Goal: Check status: Check status

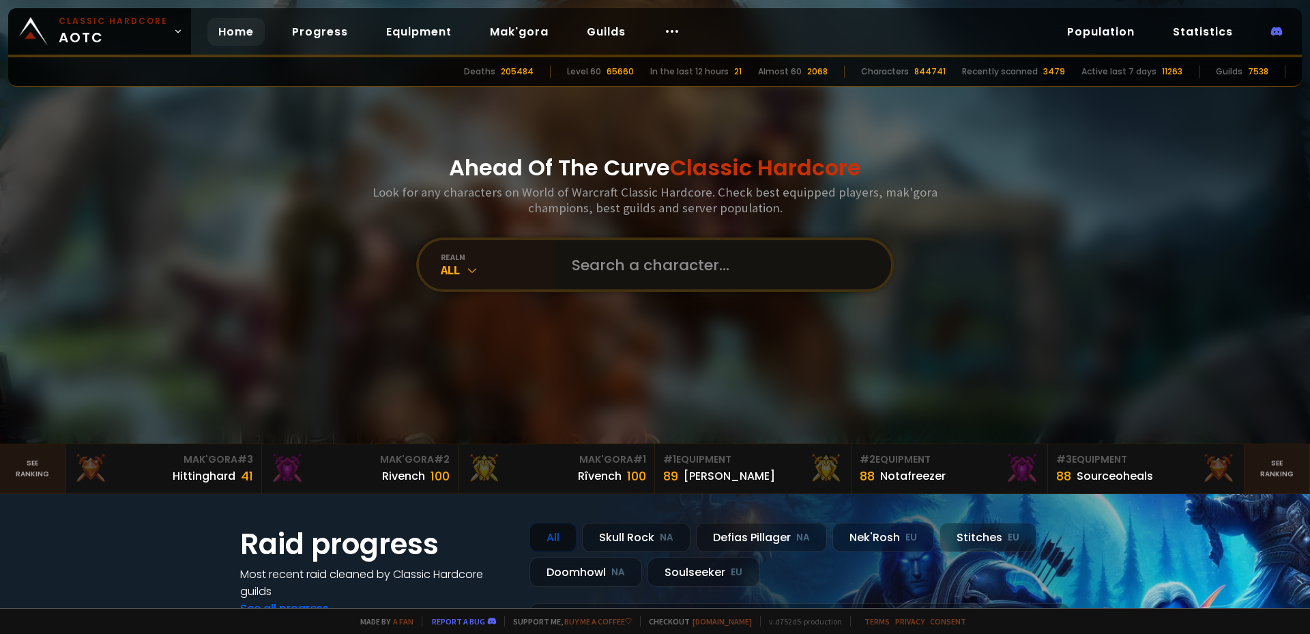
click at [625, 272] on input "text" at bounding box center [719, 264] width 311 height 49
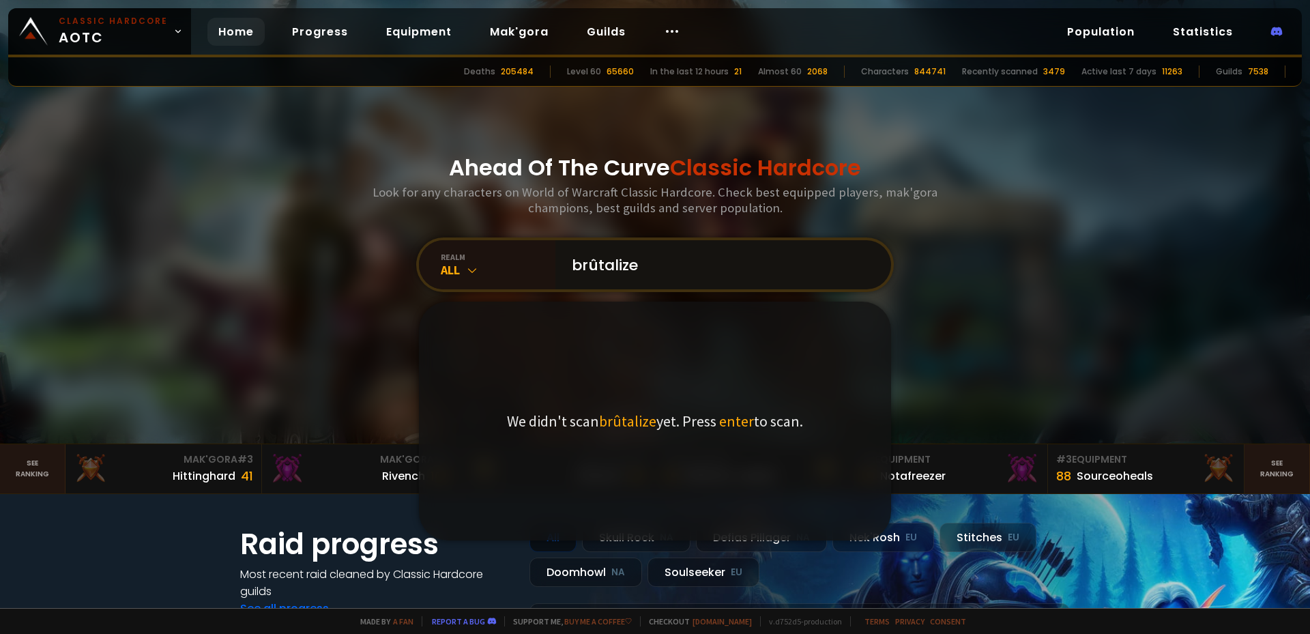
type input "brûtalizer"
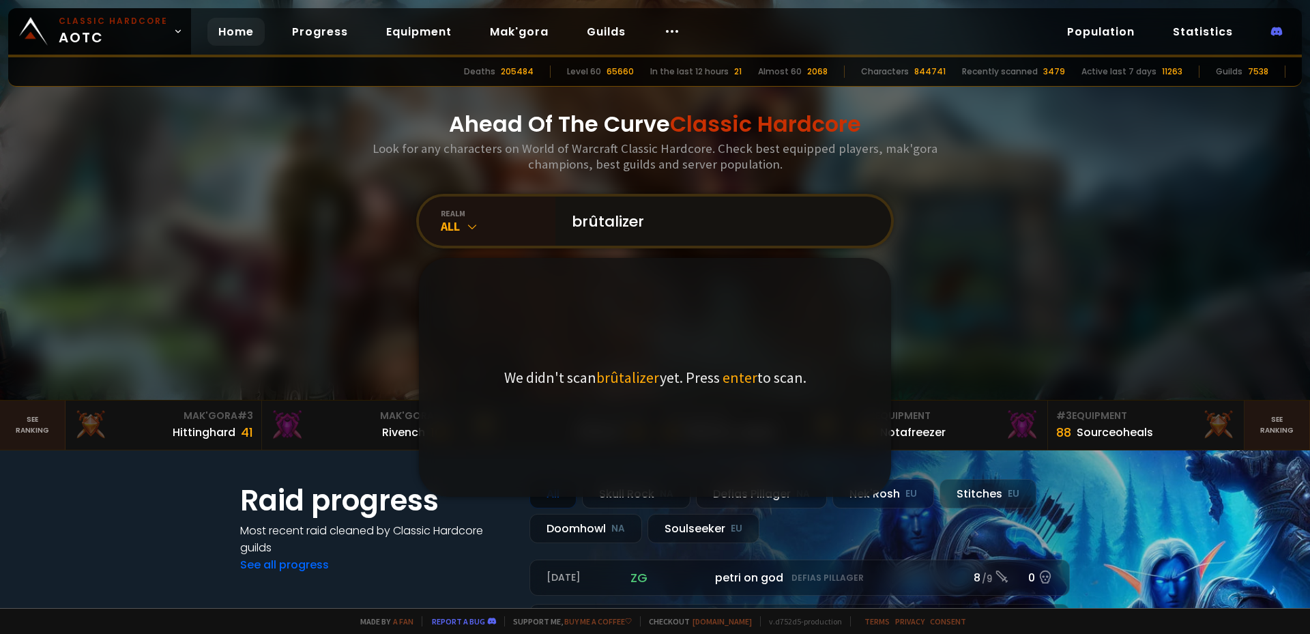
scroll to position [68, 0]
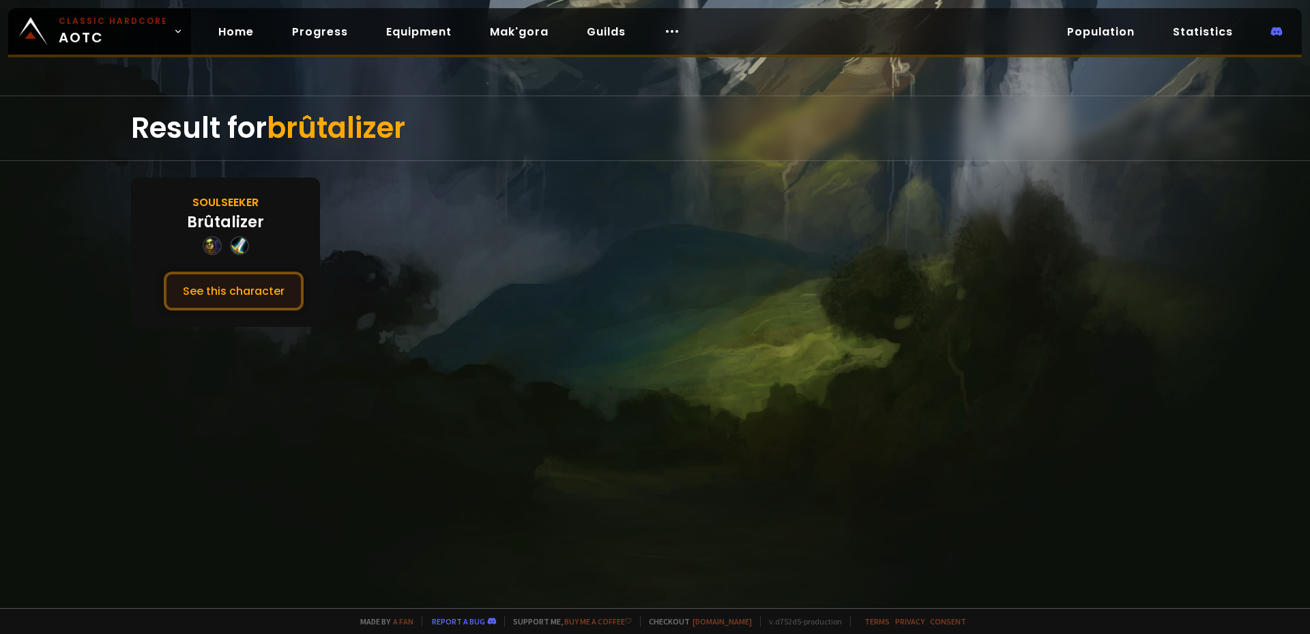
click at [240, 287] on button "See this character" at bounding box center [234, 291] width 140 height 39
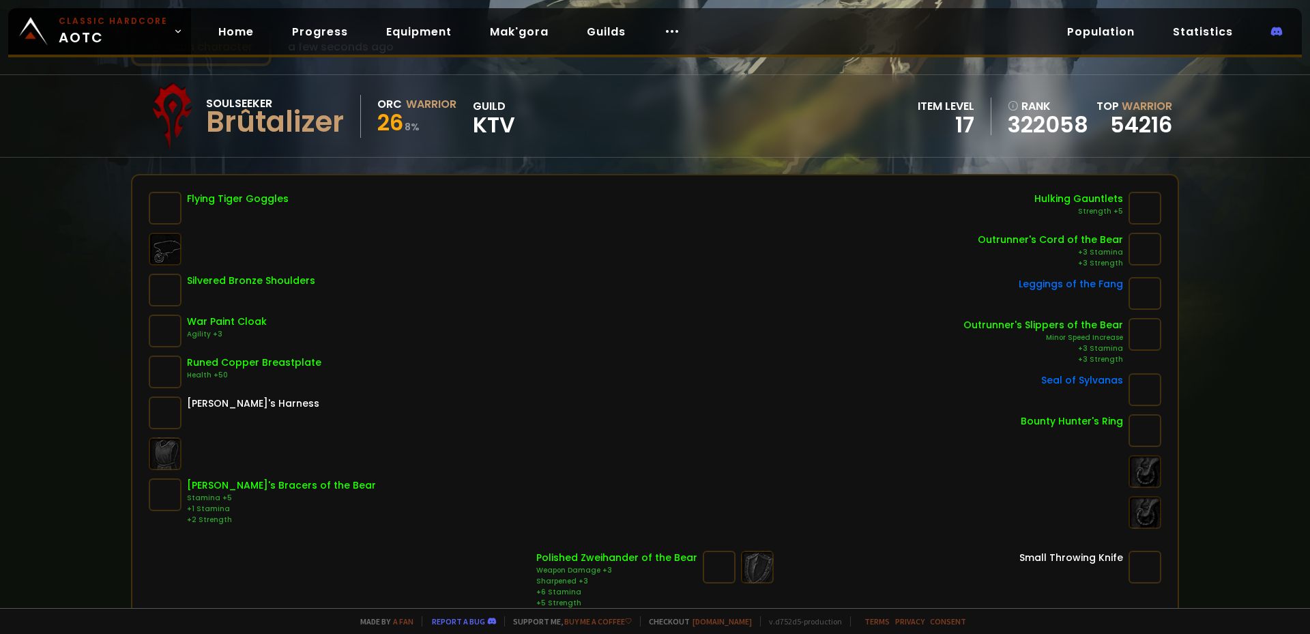
scroll to position [137, 0]
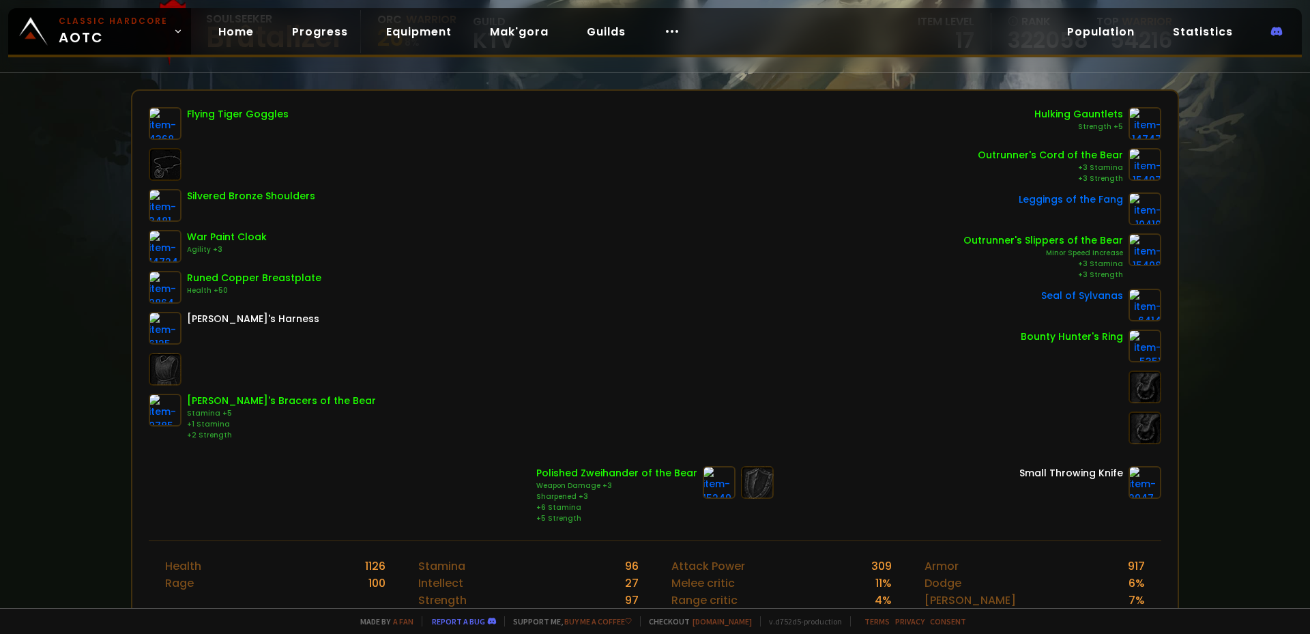
scroll to position [149, 0]
